Goal: Information Seeking & Learning: Learn about a topic

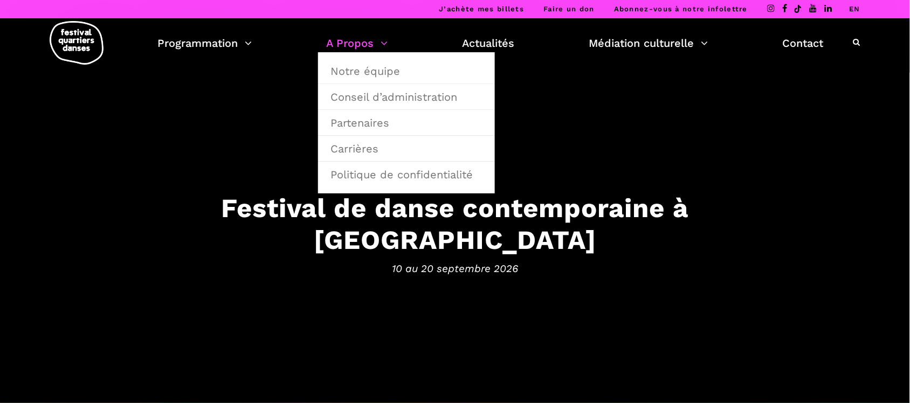
click at [354, 40] on link "A Propos" at bounding box center [356, 43] width 61 height 18
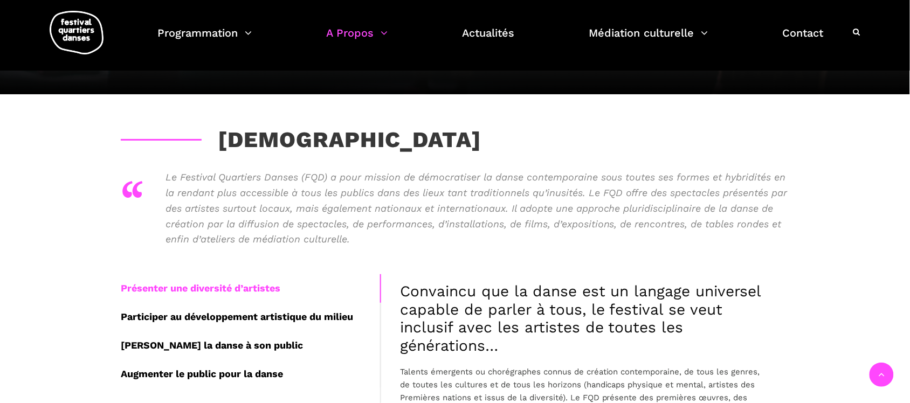
scroll to position [135, 0]
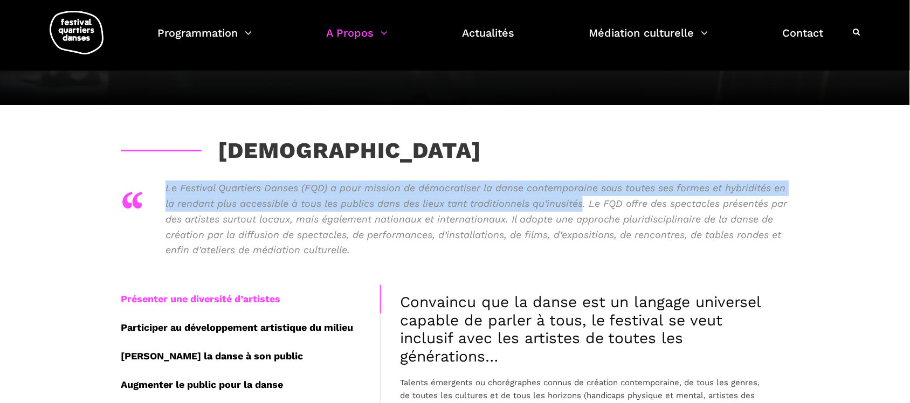
drag, startPoint x: 166, startPoint y: 185, endPoint x: 583, endPoint y: 206, distance: 417.6
click at [583, 206] on p "Le Festival Quartiers Danses (FQD) a pour mission de démocratiser la danse cont…" at bounding box center [476, 220] width 623 height 78
copy p "Le Festival Quartiers Danses (FQD) a pour mission de démocratiser la danse cont…"
